Goal: Register for event/course

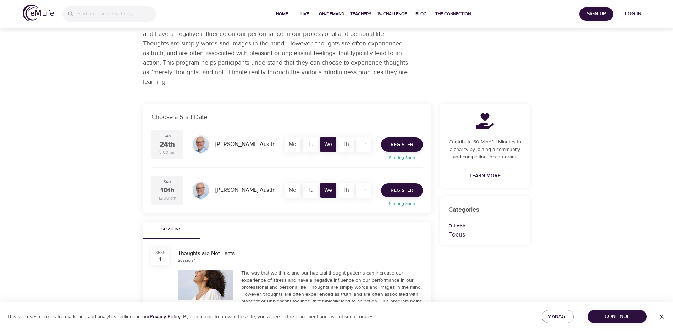
scroll to position [24, 0]
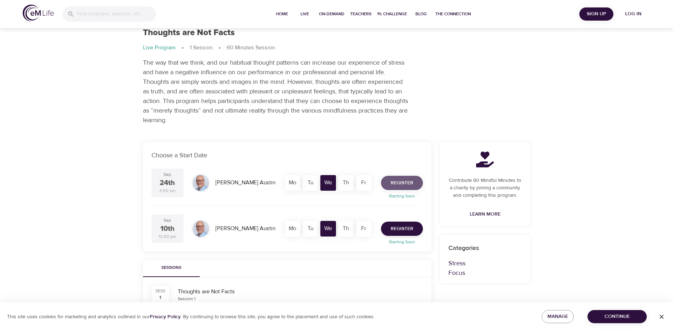
click at [407, 181] on span "Register" at bounding box center [402, 183] width 23 height 9
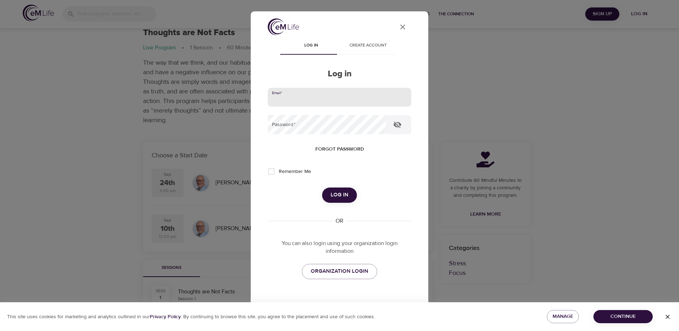
click at [310, 95] on input "email" at bounding box center [339, 97] width 143 height 19
type input "Rebecca.quinn@corewellhealth.org"
click at [394, 122] on icon "button" at bounding box center [397, 124] width 8 height 7
click at [322, 187] on button "Log in" at bounding box center [339, 194] width 35 height 15
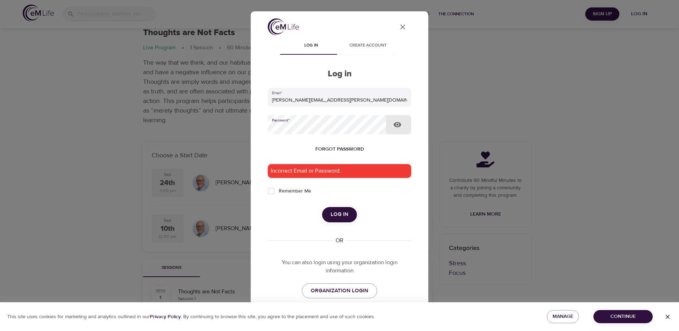
click at [322, 207] on button "Log in" at bounding box center [339, 214] width 35 height 15
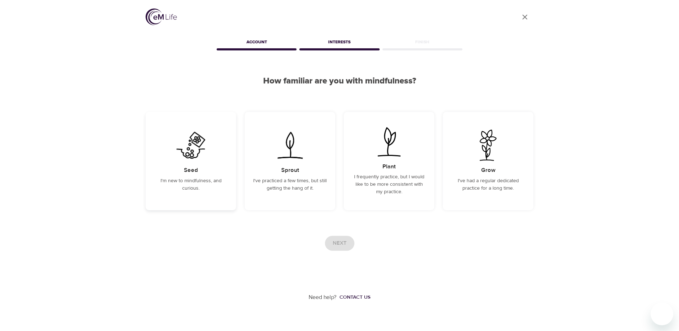
click at [206, 173] on div "Seed I'm new to mindfulness, and curious." at bounding box center [191, 161] width 91 height 98
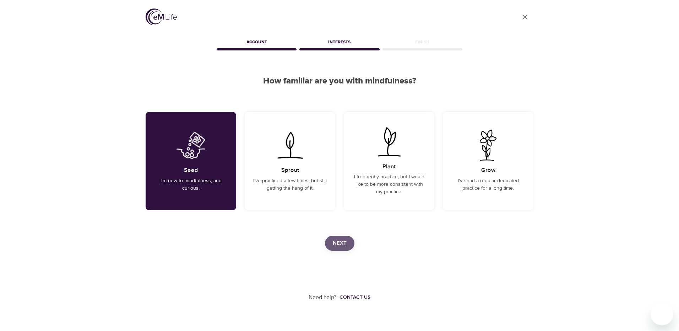
click at [342, 242] on span "Next" at bounding box center [340, 243] width 14 height 9
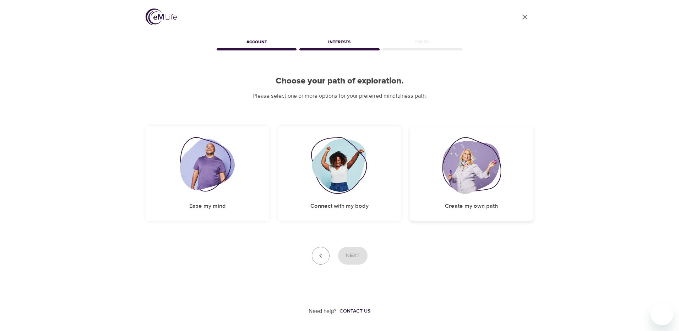
click at [450, 203] on h5 "Create my own path" at bounding box center [471, 205] width 53 height 7
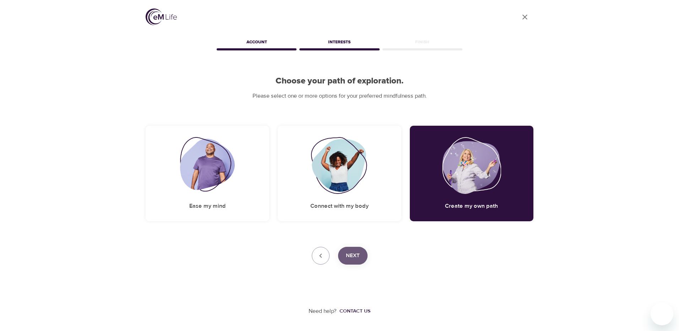
click at [366, 254] on button "Next" at bounding box center [352, 256] width 29 height 18
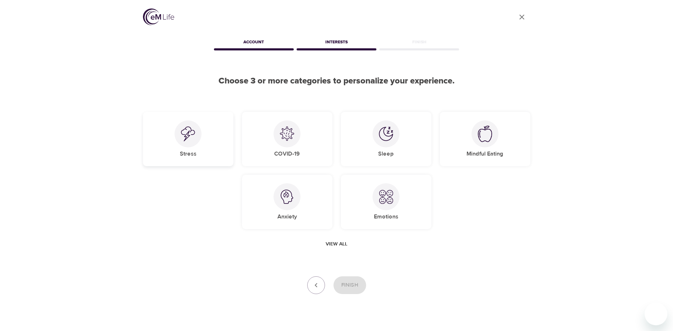
click at [196, 151] on div "Stress" at bounding box center [188, 139] width 91 height 54
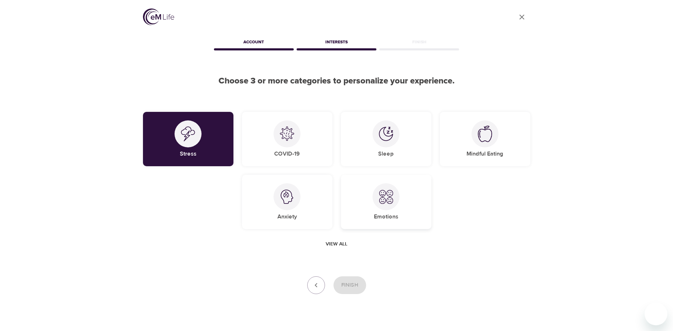
click at [412, 214] on div "Emotions" at bounding box center [386, 202] width 91 height 54
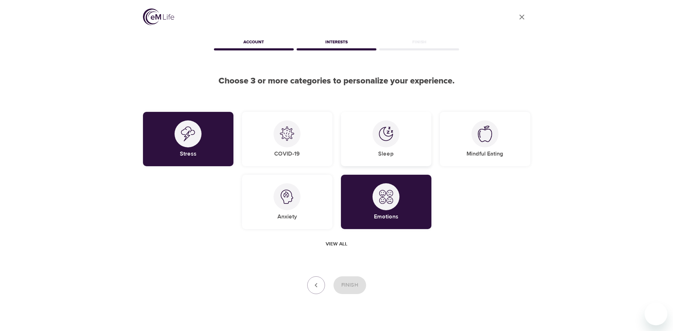
click at [394, 135] on div at bounding box center [386, 133] width 27 height 27
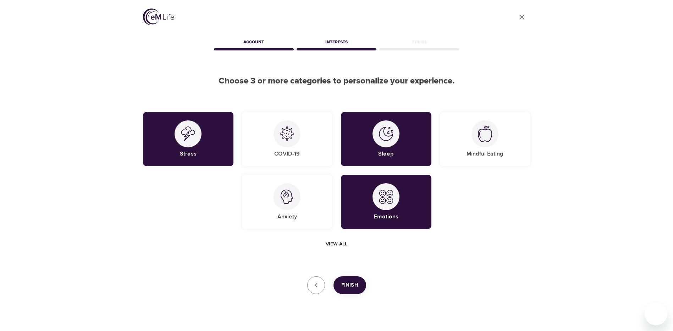
click at [354, 286] on span "Finish" at bounding box center [350, 284] width 17 height 9
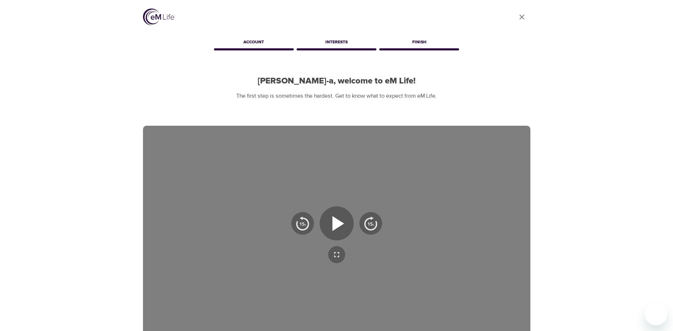
click at [523, 16] on icon "User Profile" at bounding box center [522, 17] width 9 height 9
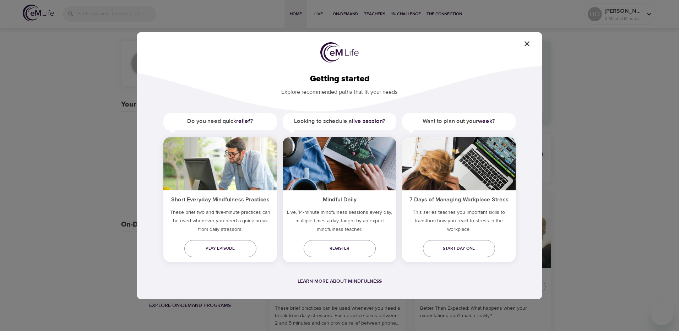
click at [527, 44] on icon "button" at bounding box center [527, 43] width 9 height 9
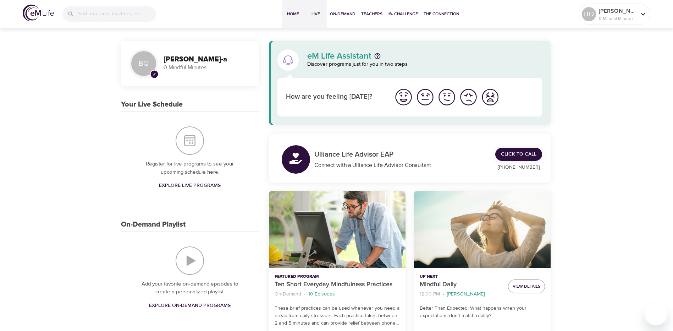
click at [316, 13] on span "Live" at bounding box center [315, 13] width 17 height 7
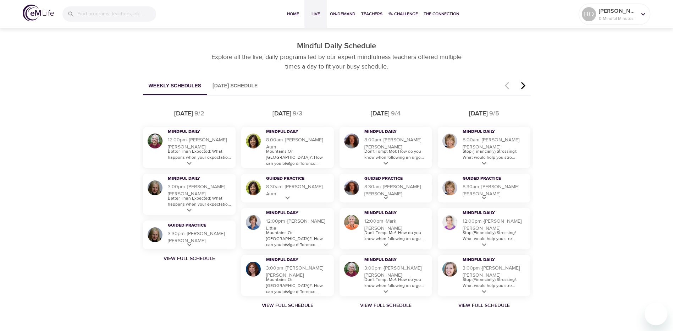
scroll to position [426, 0]
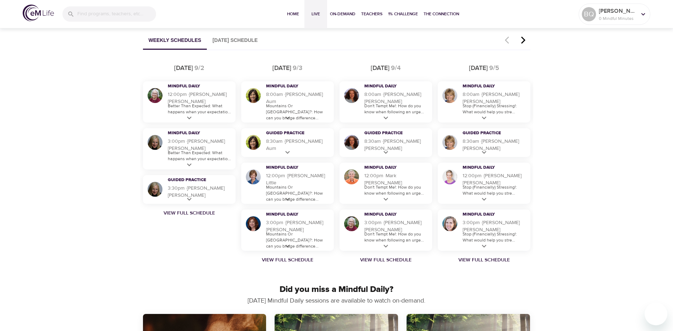
click at [523, 39] on icon "button" at bounding box center [523, 40] width 4 height 7
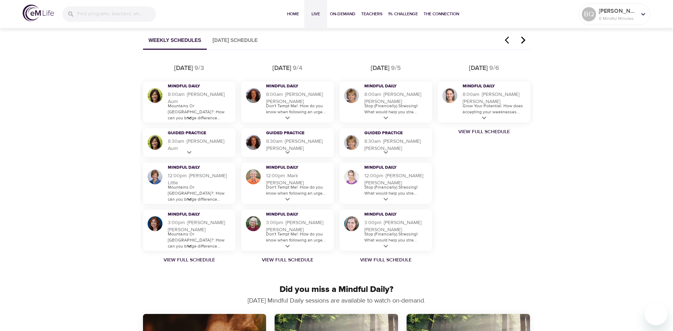
click at [523, 39] on icon "button" at bounding box center [523, 40] width 4 height 7
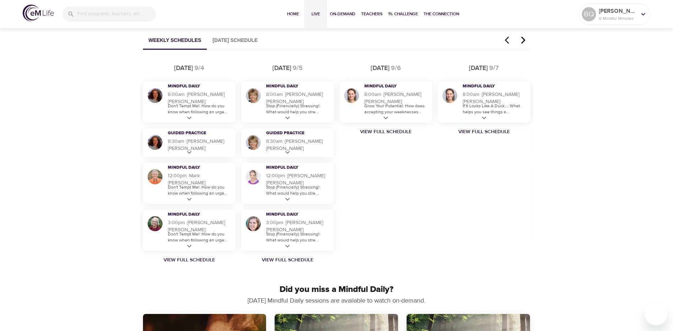
click at [523, 39] on icon "button" at bounding box center [523, 40] width 4 height 7
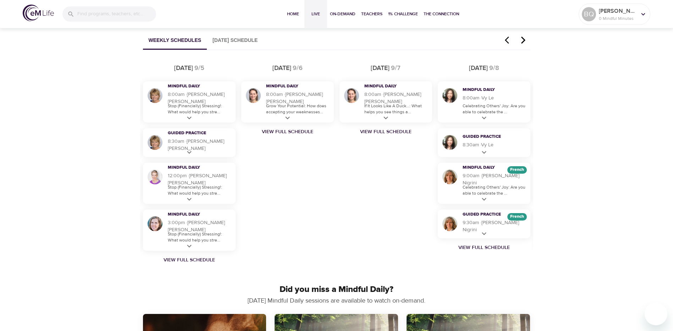
click at [523, 39] on icon "button" at bounding box center [523, 40] width 4 height 7
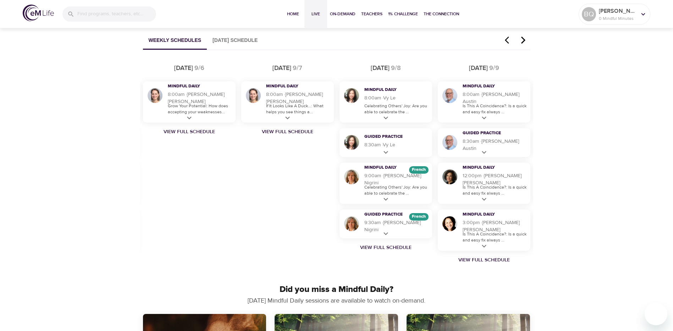
click at [523, 39] on icon "button" at bounding box center [523, 40] width 4 height 7
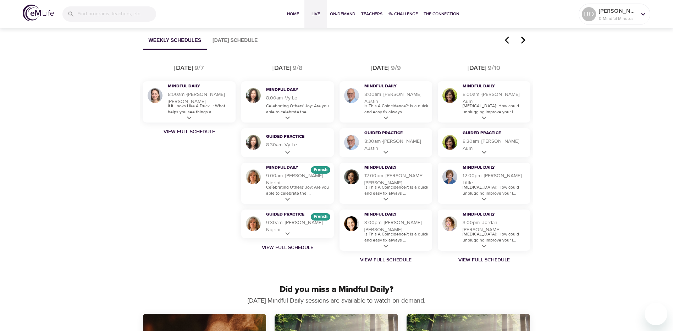
click at [523, 39] on icon "button" at bounding box center [523, 40] width 4 height 7
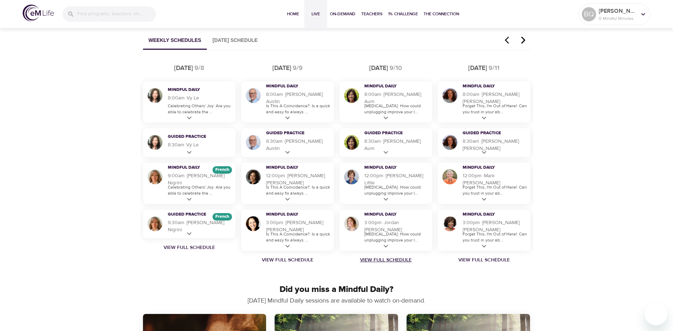
click at [392, 261] on link "View Full Schedule" at bounding box center [386, 259] width 98 height 7
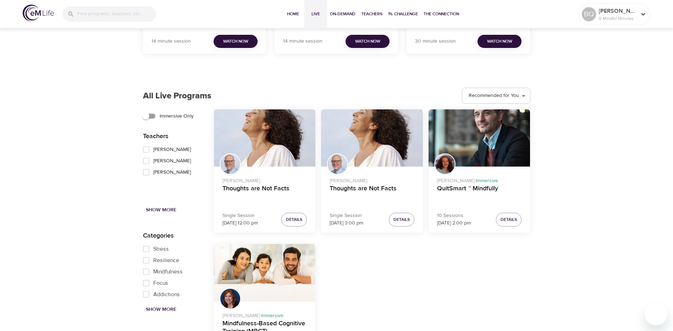
scroll to position [602, 0]
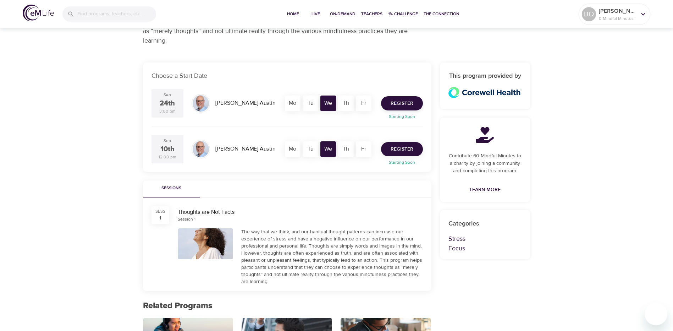
scroll to position [107, 0]
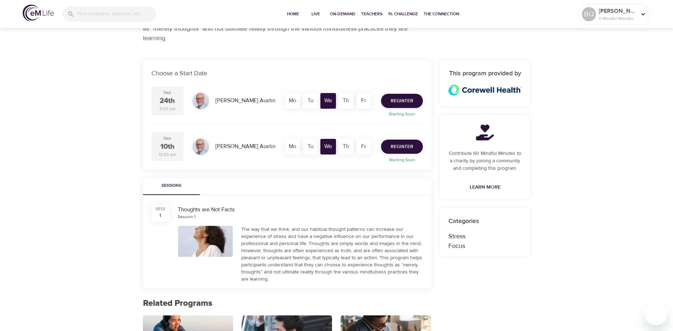
click at [395, 148] on span "Register" at bounding box center [402, 146] width 23 height 9
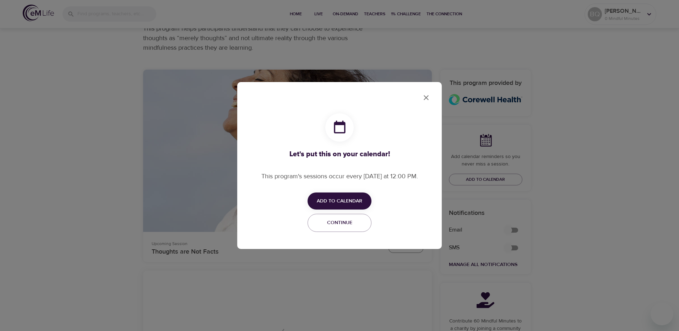
checkbox input "true"
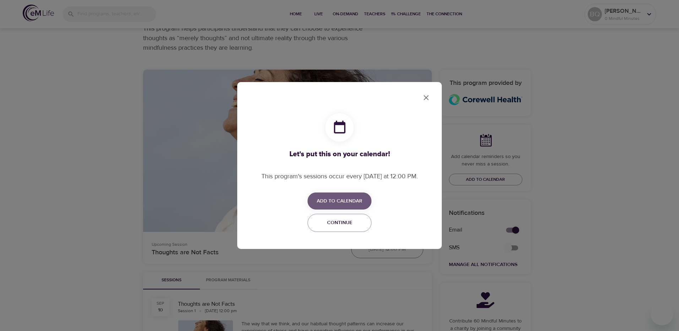
click at [353, 197] on span "Add to Calendar" at bounding box center [339, 201] width 45 height 9
click at [350, 228] on span "Outlook" at bounding box center [344, 229] width 22 height 10
click at [428, 96] on div at bounding box center [339, 165] width 679 height 331
click at [429, 97] on icon "close" at bounding box center [426, 97] width 9 height 9
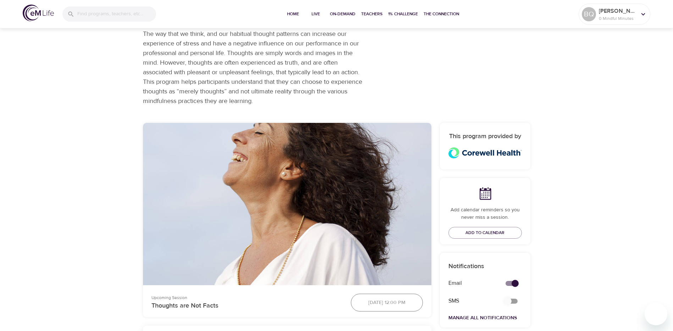
scroll to position [0, 0]
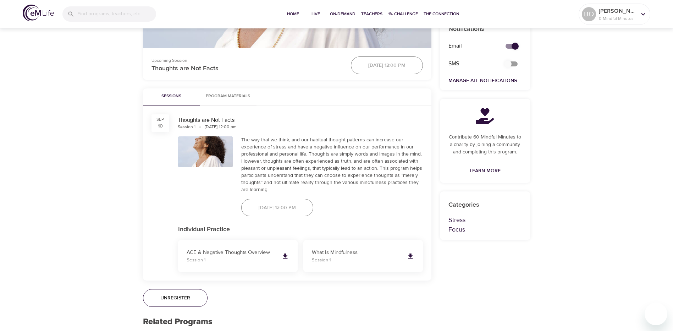
scroll to position [213, 0]
